Goal: Navigation & Orientation: Find specific page/section

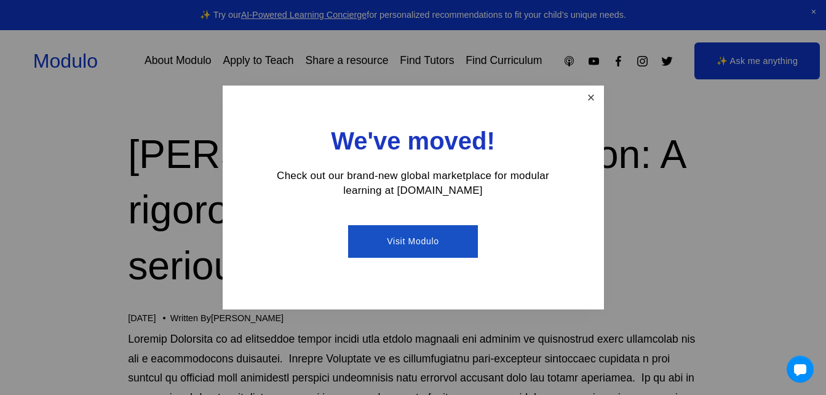
click at [587, 91] on link "Close" at bounding box center [591, 98] width 22 height 22
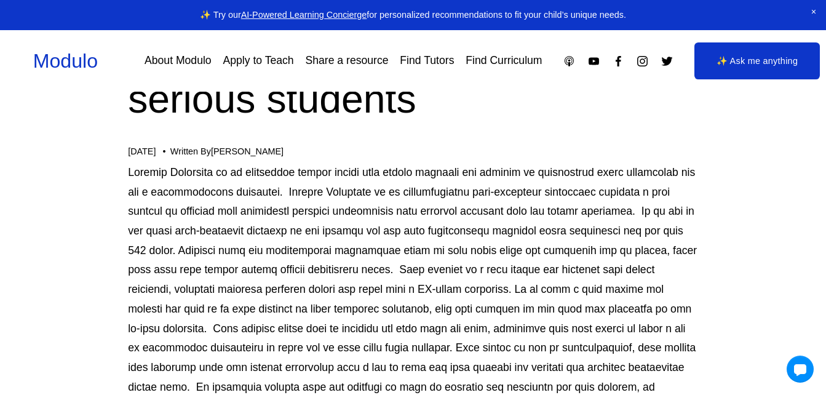
scroll to position [178, 0]
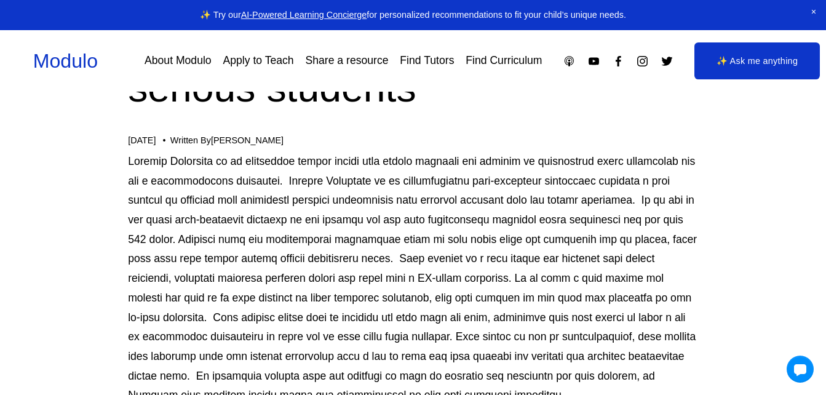
click at [194, 65] on link "About Modulo" at bounding box center [178, 61] width 67 height 22
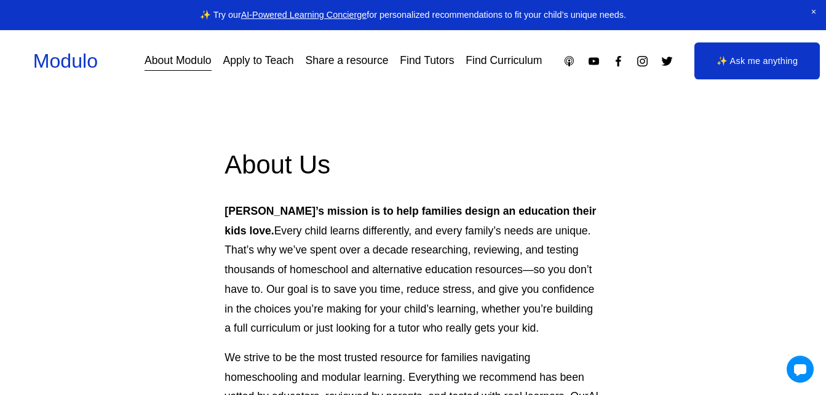
click at [496, 62] on link "Find Curriculum" at bounding box center [504, 61] width 76 height 22
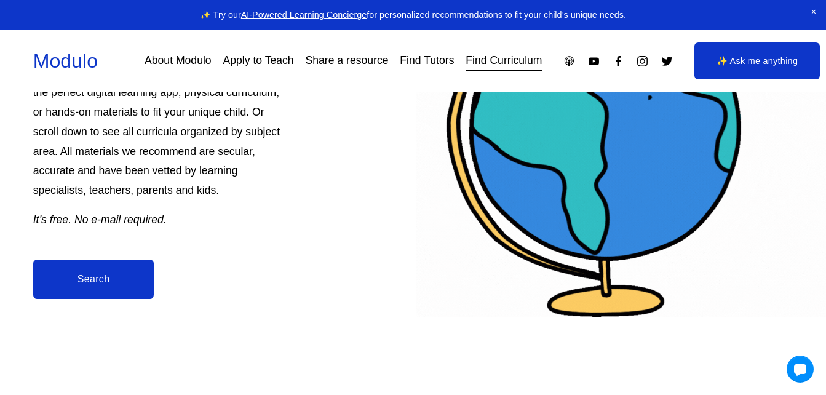
scroll to position [242, 0]
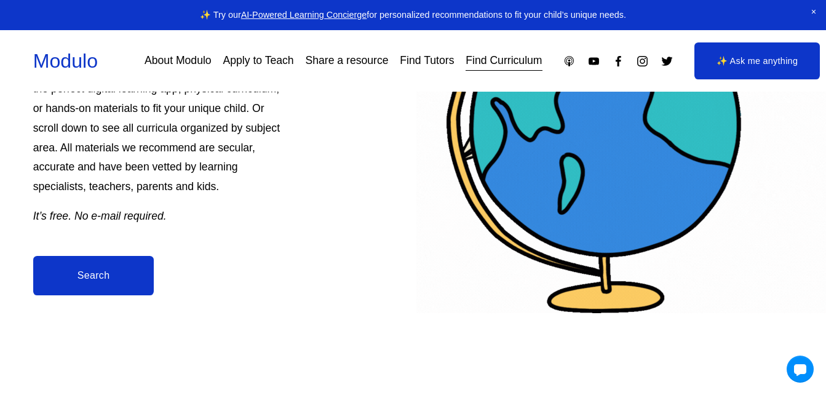
click at [89, 276] on link "Search" at bounding box center [93, 275] width 121 height 39
